Goal: Communication & Community: Answer question/provide support

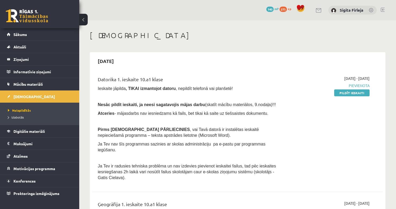
scroll to position [53, 0]
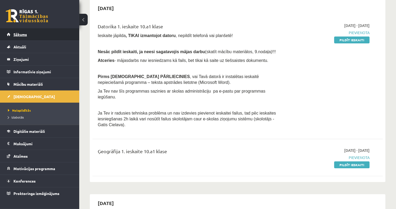
click at [32, 35] on link "Sākums" at bounding box center [40, 34] width 66 height 12
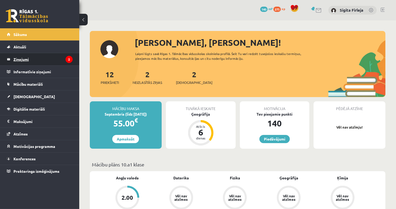
click at [45, 55] on legend "Ziņojumi 2" at bounding box center [42, 59] width 59 height 12
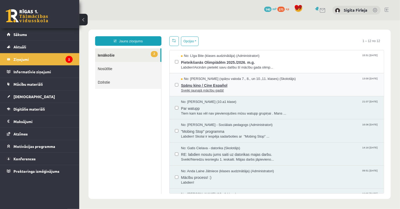
click at [225, 88] on span "Sveiki jaunajā mācību gadā!" at bounding box center [280, 90] width 198 height 5
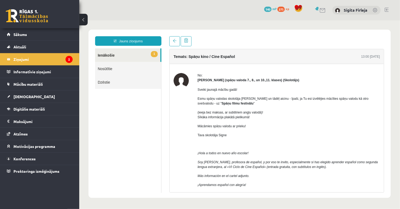
click at [131, 131] on ul "1 Ienākošie Nosūtītie Dzēstie" at bounding box center [128, 120] width 66 height 144
click at [113, 52] on link "1 Ienākošie" at bounding box center [127, 54] width 65 height 13
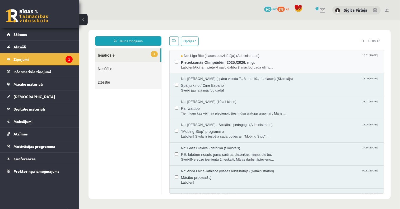
click at [203, 65] on span "Labdien!Aicinām pieteikt savu dalību šī mācību gada olimp..." at bounding box center [280, 67] width 198 height 5
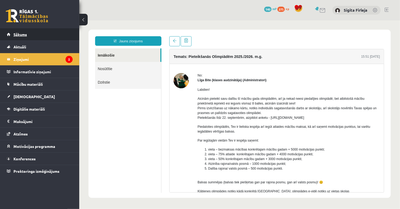
click at [24, 36] on link "Sākums" at bounding box center [40, 34] width 66 height 12
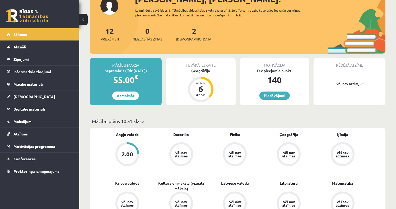
scroll to position [53, 0]
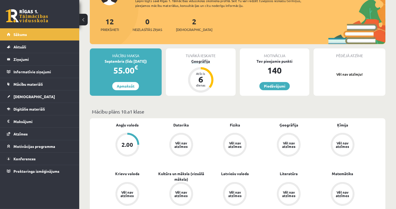
click at [197, 82] on div "6" at bounding box center [201, 79] width 16 height 8
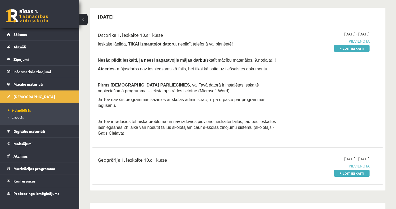
scroll to position [53, 0]
